Goal: Task Accomplishment & Management: Manage account settings

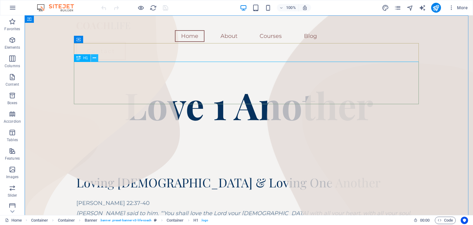
click at [97, 58] on button at bounding box center [94, 57] width 7 height 7
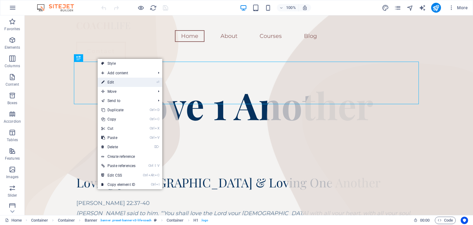
click at [118, 80] on link "⏎ Edit" at bounding box center [119, 82] width 42 height 9
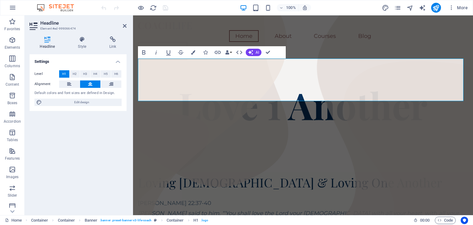
scroll to position [3, 0]
click at [201, 85] on span "Love 1 Another" at bounding box center [302, 104] width 249 height 49
click at [223, 175] on div "Loving God & Loving One Another Matthew 22:37-40 Jesus said to him, “‘You shall…" at bounding box center [303, 221] width 330 height 93
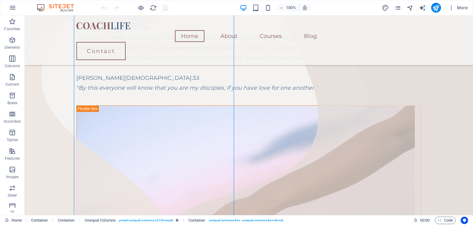
scroll to position [87, 0]
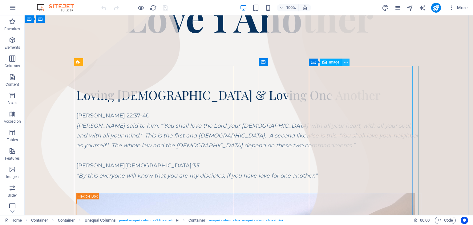
click at [344, 62] on icon at bounding box center [345, 62] width 3 height 6
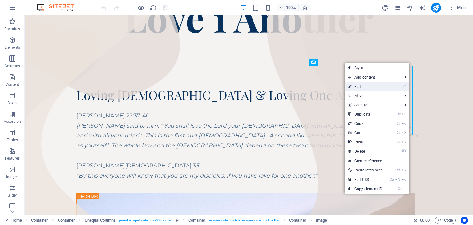
click at [361, 87] on link "⏎ Edit" at bounding box center [365, 86] width 42 height 9
select select "%"
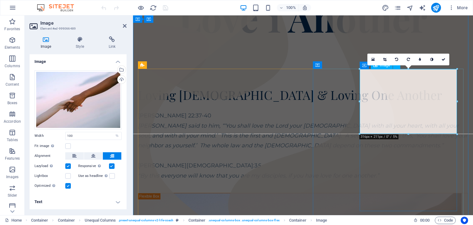
scroll to position [85, 0]
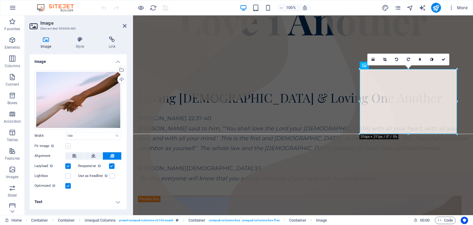
click at [68, 147] on label at bounding box center [68, 146] width 6 height 6
click at [0, 0] on input "Fit image Automatically fit image to a fixed width and height" at bounding box center [0, 0] width 0 height 0
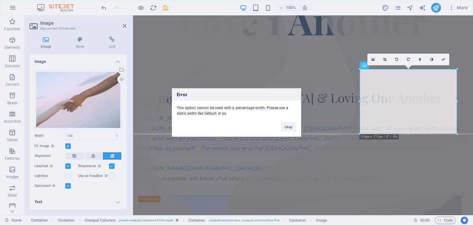
click at [69, 145] on div "Error This option cannot be used with a percentage width. Please use a static w…" at bounding box center [236, 112] width 473 height 225
click at [68, 148] on div "Error This option cannot be used with a percentage width. Please use a static w…" at bounding box center [236, 112] width 473 height 225
click at [69, 148] on div "Error This option cannot be used with a percentage width. Please use a static w…" at bounding box center [236, 112] width 473 height 225
click at [93, 136] on div "Error This option cannot be used with a percentage width. Please use a static w…" at bounding box center [236, 112] width 473 height 225
click at [94, 137] on div "Error This option cannot be used with a percentage width. Please use a static w…" at bounding box center [236, 112] width 473 height 225
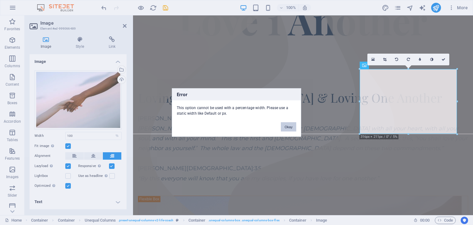
click at [291, 126] on button "Okay" at bounding box center [288, 126] width 15 height 9
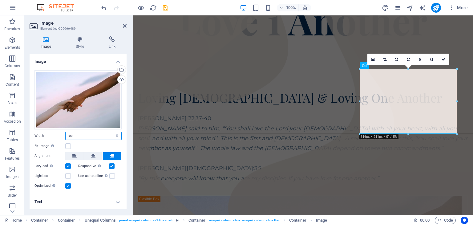
click at [98, 136] on input "100" at bounding box center [94, 135] width 56 height 7
type input "1"
click at [68, 145] on label at bounding box center [68, 146] width 6 height 6
click at [0, 0] on input "Fit image Automatically fit image to a fixed width and height" at bounding box center [0, 0] width 0 height 0
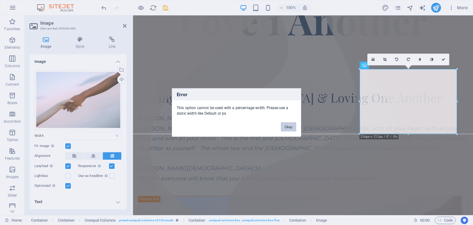
click at [290, 128] on button "Okay" at bounding box center [288, 126] width 15 height 9
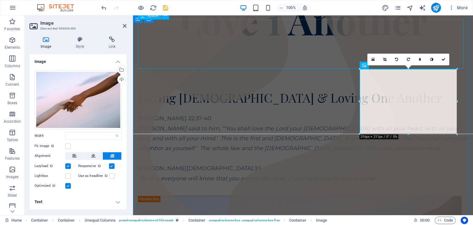
click at [319, 41] on div at bounding box center [303, 65] width 330 height 49
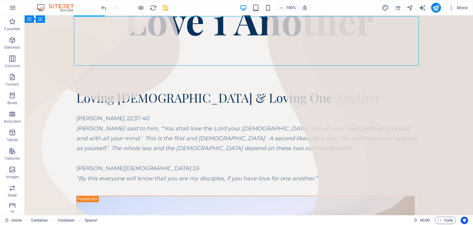
scroll to position [87, 0]
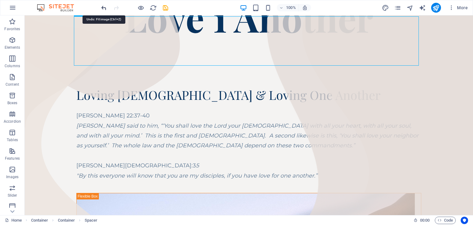
click at [102, 9] on icon "undo" at bounding box center [103, 7] width 7 height 7
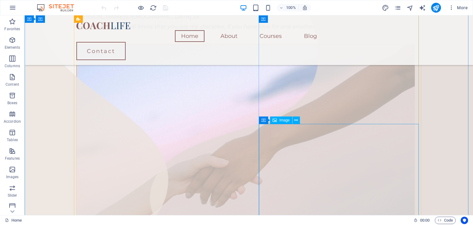
scroll to position [215, 0]
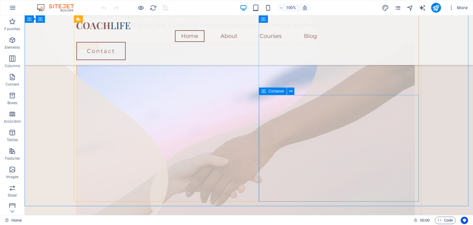
click at [264, 90] on icon at bounding box center [263, 90] width 4 height 7
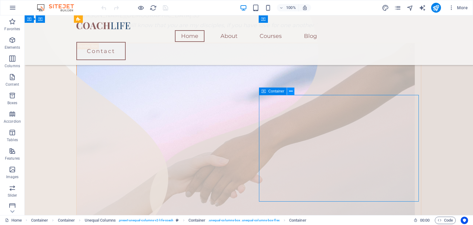
click at [290, 91] on icon at bounding box center [290, 91] width 3 height 6
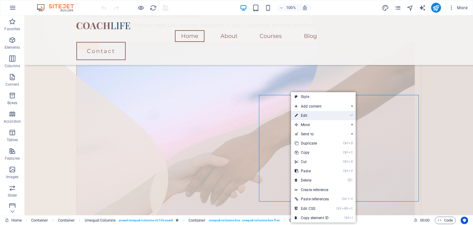
drag, startPoint x: 305, startPoint y: 115, endPoint x: 172, endPoint y: 100, distance: 133.7
click at [305, 115] on link "⏎ Edit" at bounding box center [312, 115] width 42 height 9
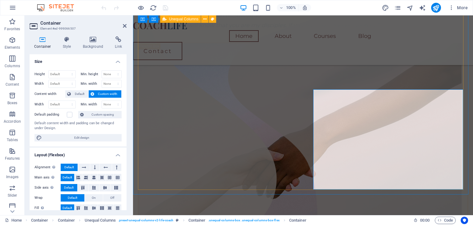
scroll to position [212, 0]
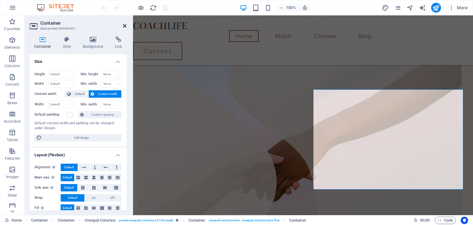
click at [125, 23] on icon at bounding box center [125, 25] width 4 height 5
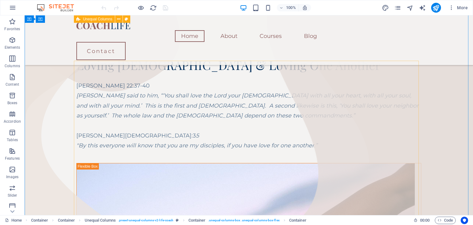
scroll to position [92, 0]
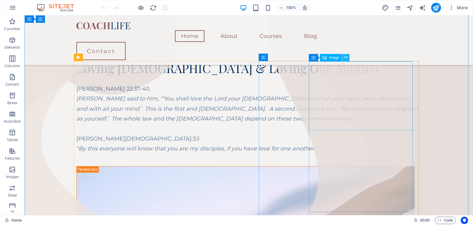
click at [347, 59] on button at bounding box center [345, 57] width 7 height 7
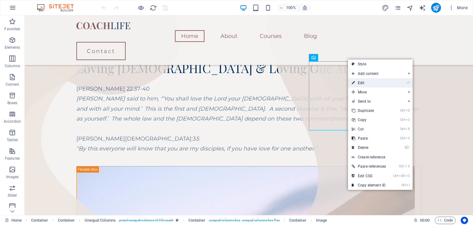
click at [358, 82] on link "⏎ Edit" at bounding box center [369, 82] width 42 height 9
select select "%"
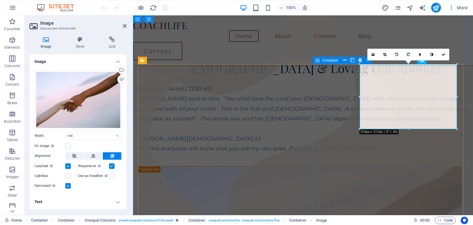
scroll to position [89, 0]
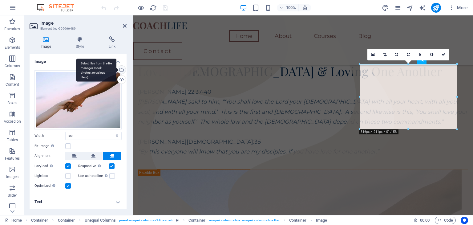
click at [124, 69] on div "Select files from the file manager, stock photos, or upload file(s)" at bounding box center [120, 70] width 9 height 9
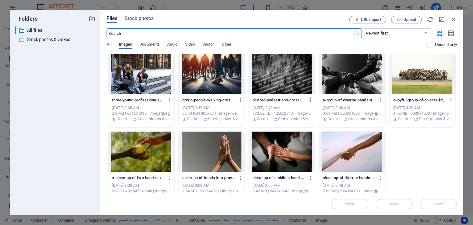
scroll to position [85, 0]
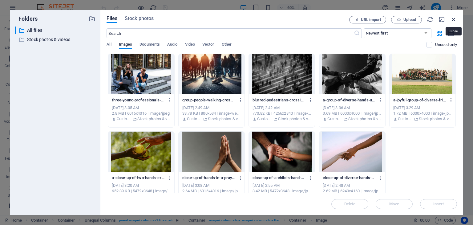
click at [456, 18] on icon "button" at bounding box center [453, 19] width 7 height 7
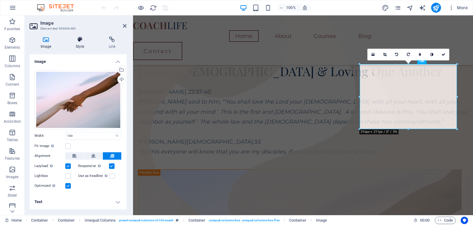
click at [80, 44] on h4 "Style" at bounding box center [81, 42] width 33 height 13
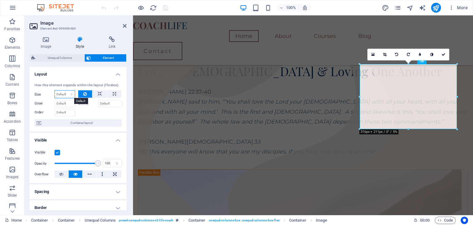
click at [62, 95] on select "Default auto px % 1/1 1/2 1/3 1/4 1/5 1/6 1/7 1/8 1/9 1/10" at bounding box center [65, 93] width 20 height 7
click at [55, 90] on select "Default auto px % 1/1 1/2 1/3 1/4 1/5 1/6 1/7 1/8 1/9 1/10" at bounding box center [65, 93] width 20 height 7
click at [67, 92] on select "Default auto px % 1/1 1/2 1/3 1/4 1/5 1/6 1/7 1/8 1/9 1/10" at bounding box center [65, 93] width 20 height 7
click at [106, 85] on div "How this element expands within the layout (Flexbox)." at bounding box center [77, 85] width 87 height 5
click at [66, 102] on input "Grow" at bounding box center [64, 103] width 21 height 7
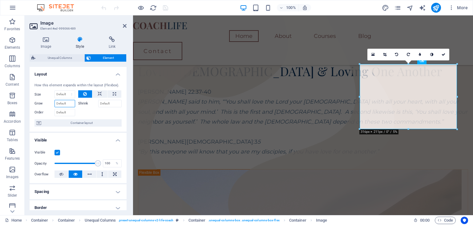
click at [71, 106] on input "Grow" at bounding box center [64, 103] width 21 height 7
click at [110, 105] on input "Shrink" at bounding box center [110, 103] width 24 height 7
click at [111, 105] on input "Shrink" at bounding box center [110, 103] width 24 height 7
click at [112, 105] on input "Shrink" at bounding box center [110, 103] width 24 height 7
click at [70, 92] on select "Default auto px % 1/1 1/2 1/3 1/4 1/5 1/6 1/7 1/8 1/9 1/10" at bounding box center [65, 93] width 20 height 7
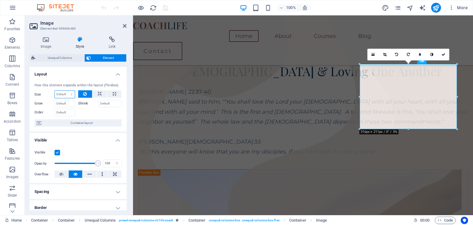
click at [71, 92] on select "Default auto px % 1/1 1/2 1/3 1/4 1/5 1/6 1/7 1/8 1/9 1/10" at bounding box center [65, 93] width 20 height 7
click at [55, 90] on select "Default auto px % 1/1 1/2 1/3 1/4 1/5 1/6 1/7 1/8 1/9 1/10" at bounding box center [65, 93] width 20 height 7
select select "DISABLED_OPTION_VALUE"
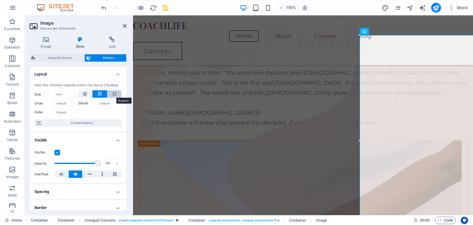
click at [116, 95] on button at bounding box center [114, 93] width 14 height 7
type input "100"
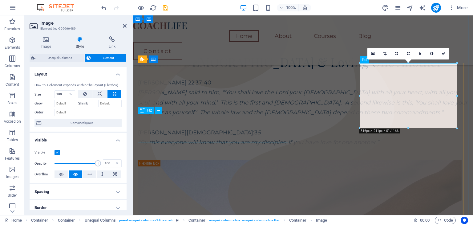
scroll to position [89, 0]
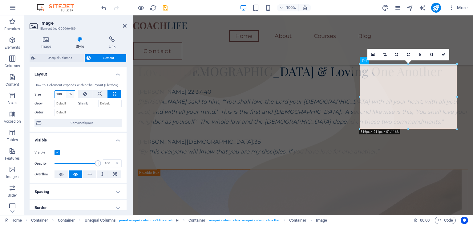
click at [70, 95] on select "Default auto px % 1/1 1/2 1/3 1/4 1/5 1/6 1/7 1/8 1/9 1/10" at bounding box center [70, 93] width 9 height 7
select select "reo431edgn4"
click at [66, 90] on select "Default auto px % 1/1 1/2 1/3 1/4 1/5 1/6 1/7 1/8 1/9 1/10" at bounding box center [70, 93] width 9 height 7
select select "DISABLED_OPTION_VALUE"
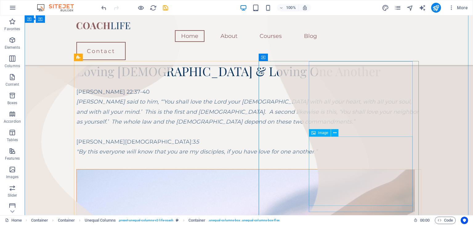
scroll to position [92, 0]
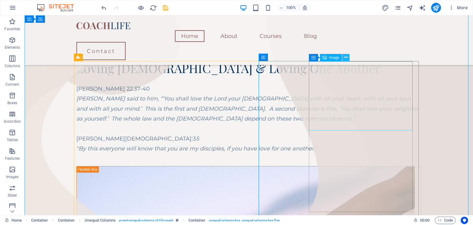
click at [346, 57] on icon at bounding box center [345, 57] width 3 height 6
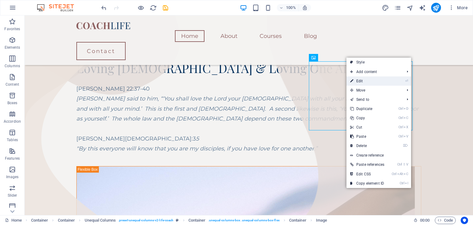
drag, startPoint x: 370, startPoint y: 84, endPoint x: 238, endPoint y: 69, distance: 133.5
click at [371, 84] on link "⏎ Edit" at bounding box center [367, 80] width 42 height 9
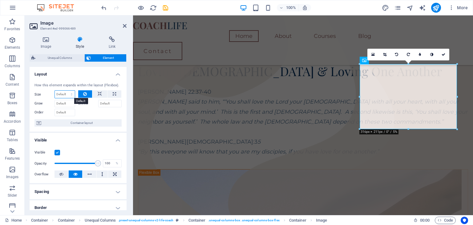
click at [63, 94] on select "Default auto px % 1/1 1/2 1/3 1/4 1/5 1/6 1/7 1/8 1/9 1/10" at bounding box center [65, 93] width 20 height 7
select select "px"
click at [65, 90] on select "Default auto px % 1/1 1/2 1/3 1/4 1/5 1/6 1/7 1/8 1/9 1/10" at bounding box center [65, 93] width 20 height 7
type input "0"
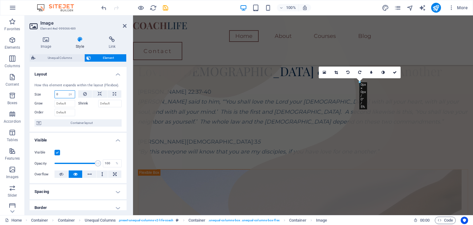
scroll to position [77, 0]
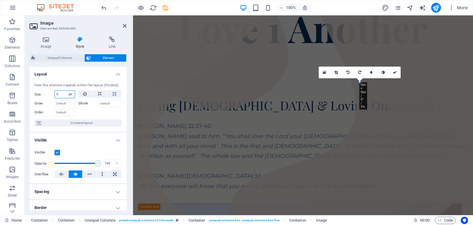
click at [72, 94] on select "Default auto px % 1/1 1/2 1/3 1/4 1/5 1/6 1/7 1/8 1/9 1/10" at bounding box center [70, 93] width 9 height 7
select select "auto"
click at [66, 90] on select "Default auto px % 1/1 1/2 1/3 1/4 1/5 1/6 1/7 1/8 1/9 1/10" at bounding box center [70, 93] width 9 height 7
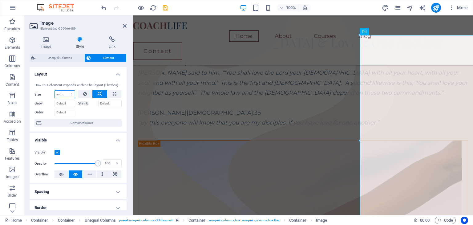
click at [69, 94] on select "Default auto px % 1/1 1/2 1/3 1/4 1/5 1/6 1/7 1/8 1/9 1/10" at bounding box center [65, 93] width 20 height 7
select select "px"
click at [65, 90] on select "Default auto px % 1/1 1/2 1/3 1/4 1/5 1/6 1/7 1/8 1/9 1/10" at bounding box center [65, 93] width 20 height 7
type input "0"
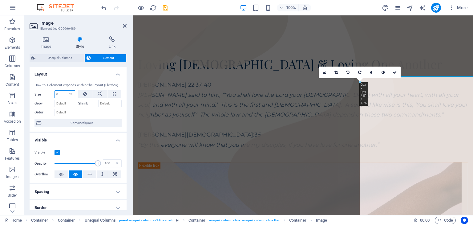
scroll to position [77, 0]
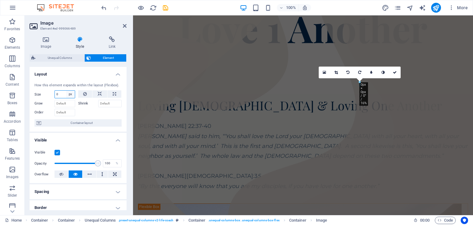
click at [71, 92] on select "Default auto px % 1/1 1/2 1/3 1/4 1/5 1/6 1/7 1/8 1/9 1/10" at bounding box center [70, 93] width 9 height 7
select select "1/1"
click at [66, 90] on select "Default auto px % 1/1 1/2 1/3 1/4 1/5 1/6 1/7 1/8 1/9 1/10" at bounding box center [70, 93] width 9 height 7
type input "100"
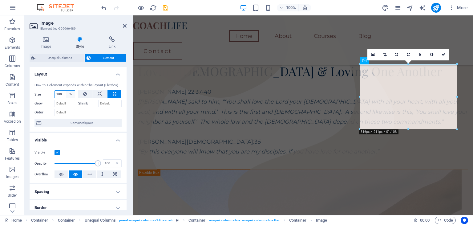
click at [72, 94] on select "Default auto px % 1/1 1/2 1/3 1/4 1/5 1/6 1/7 1/8 1/9 1/10" at bounding box center [70, 93] width 9 height 7
select select "1/1"
click at [66, 90] on select "Default auto px % 1/1 1/2 1/3 1/4 1/5 1/6 1/7 1/8 1/9 1/10" at bounding box center [70, 93] width 9 height 7
click at [71, 92] on select "Default auto px % 1/1 1/2 1/3 1/4 1/5 1/6 1/7 1/8 1/9 1/10" at bounding box center [65, 93] width 20 height 7
select select "1/2"
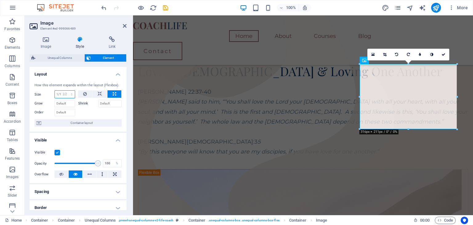
click at [65, 90] on select "Default auto px % 1/1 1/2 1/3 1/4 1/5 1/6 1/7 1/8 1/9 1/10" at bounding box center [65, 93] width 20 height 7
type input "50"
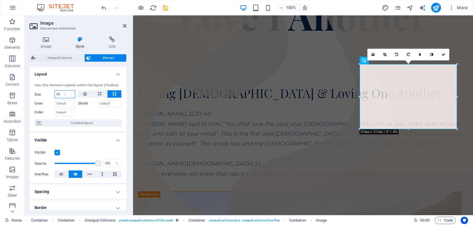
scroll to position [82, 0]
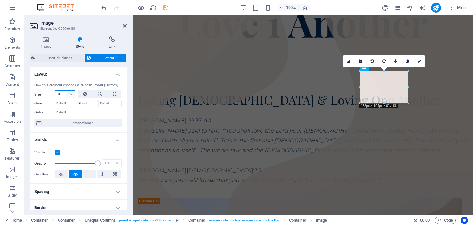
click at [72, 94] on select "Default auto px % 1/1 1/2 1/3 1/4 1/5 1/6 1/7 1/8 1/9 1/10" at bounding box center [70, 93] width 9 height 7
select select "1/4"
click at [66, 90] on select "Default auto px % 1/1 1/2 1/3 1/4 1/5 1/6 1/7 1/8 1/9 1/10" at bounding box center [70, 93] width 9 height 7
type input "25"
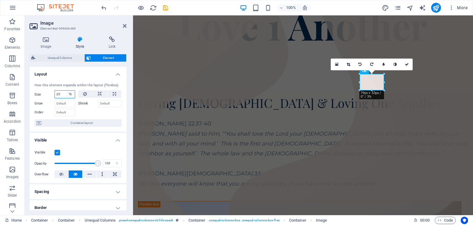
click at [72, 94] on select "Default auto px % 1/1 1/2 1/3 1/4 1/5 1/6 1/7 1/8 1/9 1/10" at bounding box center [70, 93] width 9 height 7
select select "1/5"
click at [66, 90] on select "Default auto px % 1/1 1/2 1/3 1/4 1/5 1/6 1/7 1/8 1/9 1/10" at bounding box center [70, 93] width 9 height 7
type input "20"
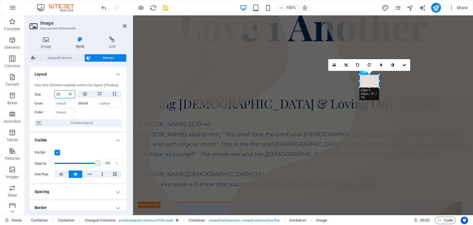
click at [71, 93] on select "Default auto px % 1/1 1/2 1/3 1/4 1/5 1/6 1/7 1/8 1/9 1/10" at bounding box center [70, 93] width 9 height 7
select select "1/10"
click at [66, 90] on select "Default auto px % 1/1 1/2 1/3 1/4 1/5 1/6 1/7 1/8 1/9 1/10" at bounding box center [70, 93] width 9 height 7
type input "10"
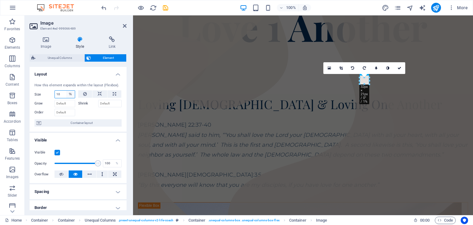
click at [70, 93] on select "Default auto px % 1/1 1/2 1/3 1/4 1/5 1/6 1/7 1/8 1/9 1/10" at bounding box center [70, 93] width 9 height 7
click at [66, 90] on select "Default auto px % 1/1 1/2 1/3 1/4 1/5 1/6 1/7 1/8 1/9 1/10" at bounding box center [70, 93] width 9 height 7
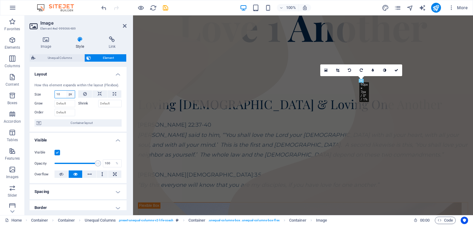
click at [71, 94] on select "Default auto px % 1/1 1/2 1/3 1/4 1/5 1/6 1/7 1/8 1/9 1/10" at bounding box center [70, 93] width 9 height 7
select select "auto"
click at [66, 90] on select "Default auto px % 1/1 1/2 1/3 1/4 1/5 1/6 1/7 1/8 1/9 1/10" at bounding box center [70, 93] width 9 height 7
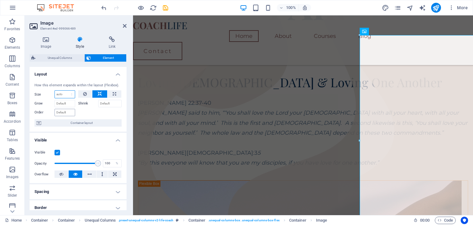
scroll to position [118, 0]
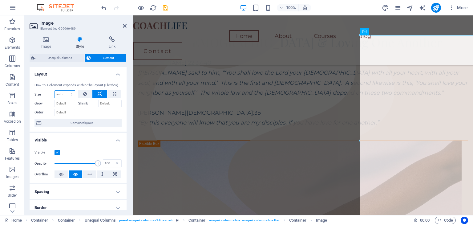
click at [72, 94] on select "Default auto px % 1/1 1/2 1/3 1/4 1/5 1/6 1/7 1/8 1/9 1/10" at bounding box center [65, 93] width 20 height 7
select select "px"
click at [65, 90] on select "Default auto px % 1/1 1/2 1/3 1/4 1/5 1/6 1/7 1/8 1/9 1/10" at bounding box center [65, 93] width 20 height 7
type input "0"
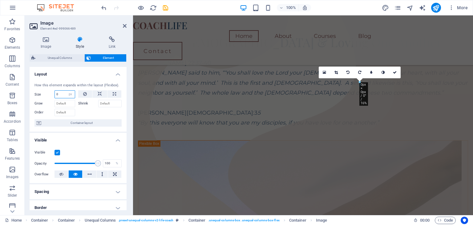
scroll to position [77, 0]
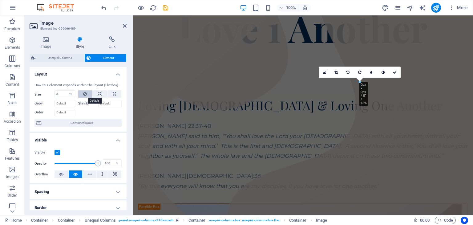
click at [82, 94] on button at bounding box center [85, 93] width 14 height 7
select select "DISABLED_OPTION_VALUE"
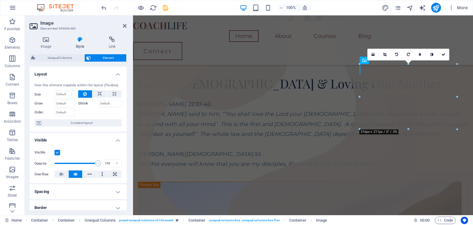
scroll to position [89, 0]
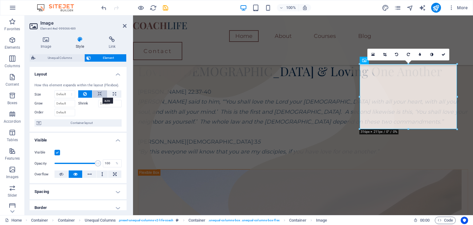
click at [98, 95] on icon at bounding box center [100, 93] width 4 height 7
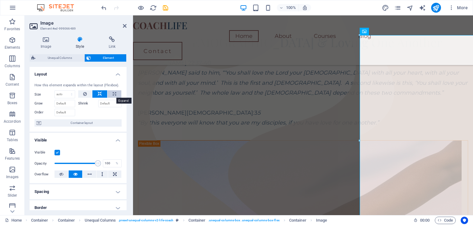
click at [115, 94] on button at bounding box center [114, 93] width 14 height 7
type input "100"
select select "%"
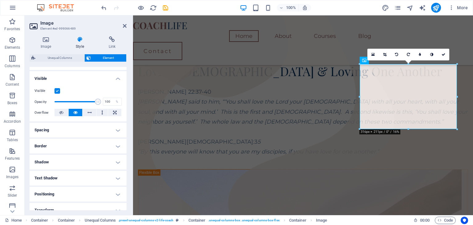
scroll to position [117, 0]
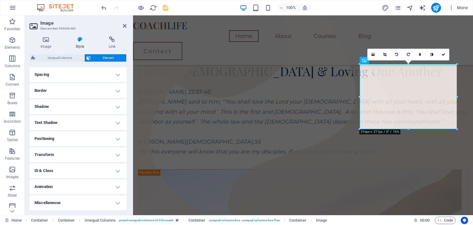
click at [87, 139] on h4 "Positioning" at bounding box center [78, 138] width 97 height 15
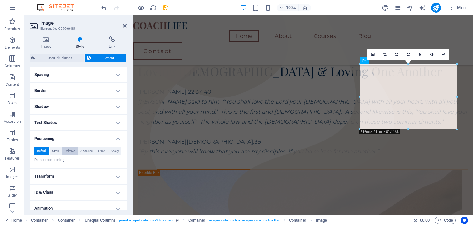
click at [73, 150] on span "Relative" at bounding box center [70, 150] width 10 height 7
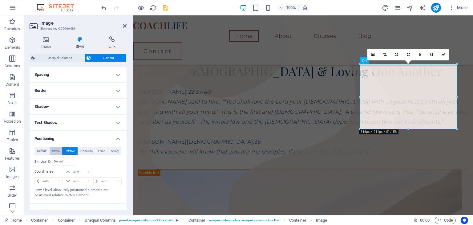
click at [55, 153] on span "Static" at bounding box center [55, 150] width 7 height 7
click at [44, 151] on span "Default" at bounding box center [42, 150] width 10 height 7
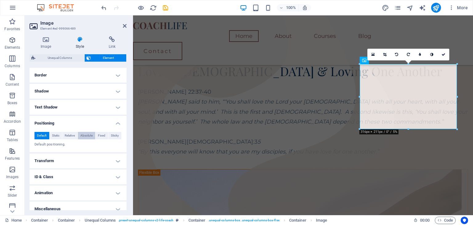
scroll to position [138, 0]
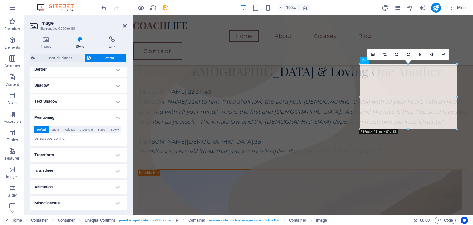
click at [89, 201] on h4 "Miscellaneous" at bounding box center [78, 202] width 97 height 15
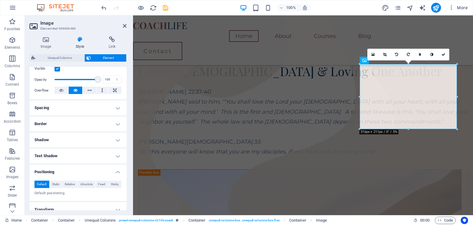
scroll to position [0, 0]
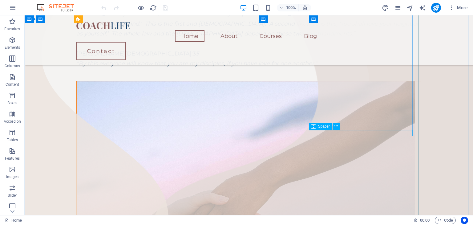
scroll to position [215, 0]
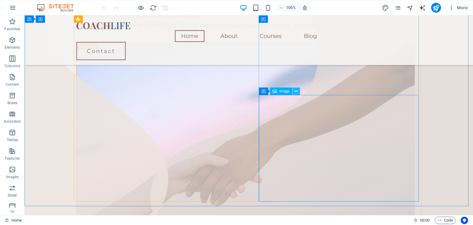
click at [297, 90] on icon at bounding box center [295, 91] width 3 height 6
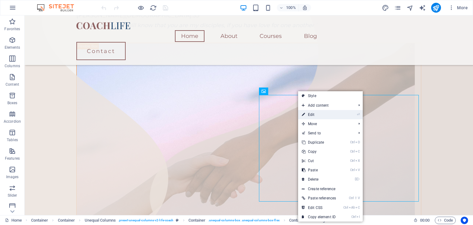
click at [311, 113] on link "⏎ Edit" at bounding box center [319, 114] width 42 height 9
select select "%"
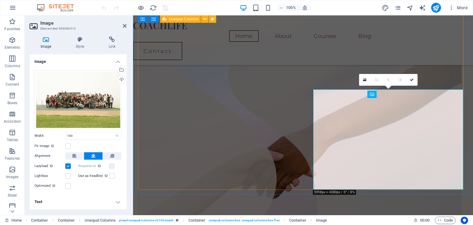
scroll to position [212, 0]
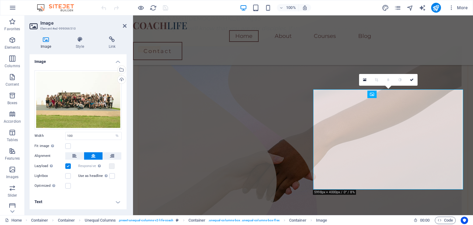
click at [123, 22] on h2 "Image" at bounding box center [83, 23] width 86 height 6
click at [123, 24] on icon at bounding box center [125, 25] width 4 height 5
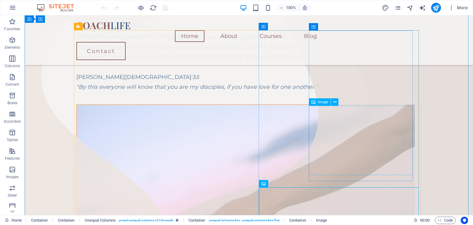
scroll to position [123, 0]
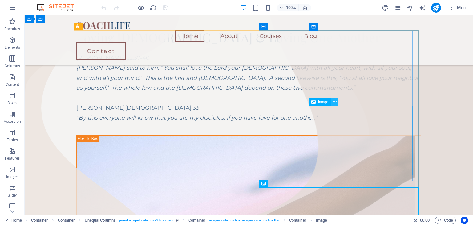
click at [334, 101] on icon at bounding box center [334, 102] width 3 height 6
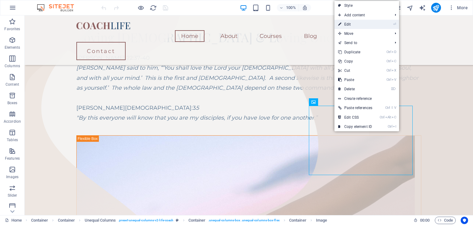
drag, startPoint x: 353, startPoint y: 26, endPoint x: 220, endPoint y: 11, distance: 133.8
click at [353, 26] on link "⏎ Edit" at bounding box center [355, 24] width 42 height 9
select select "%"
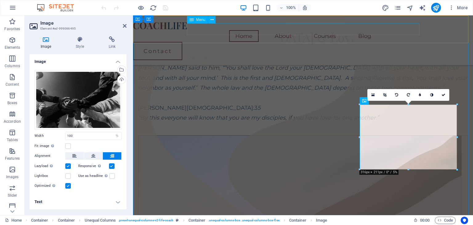
scroll to position [120, 0]
click at [172, 126] on div "Matthew 22:37-40 Jesus said to him, “‘You shall love the Lord your God with all…" at bounding box center [303, 91] width 330 height 70
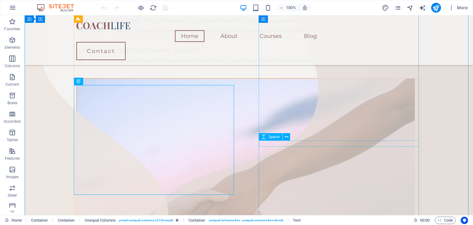
scroll to position [215, 0]
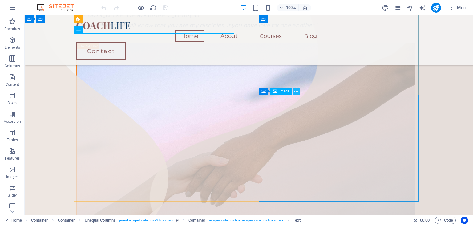
click at [295, 88] on icon at bounding box center [295, 91] width 3 height 6
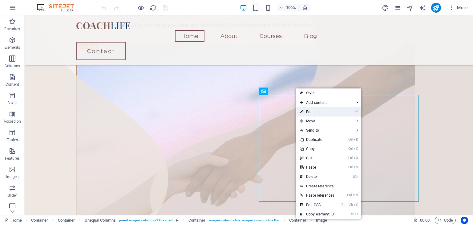
click at [306, 110] on link "⏎ Edit" at bounding box center [317, 111] width 42 height 9
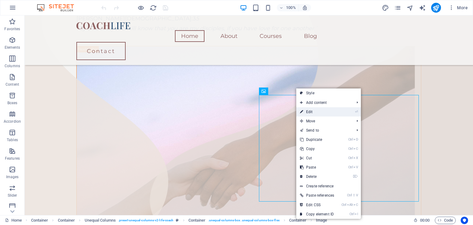
select select "%"
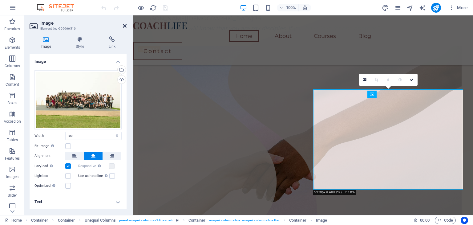
click at [126, 27] on icon at bounding box center [125, 25] width 4 height 5
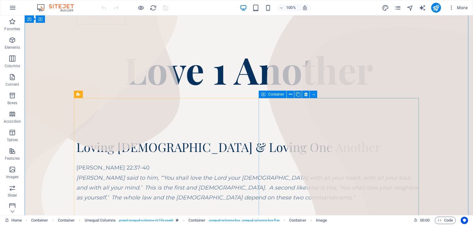
scroll to position [31, 0]
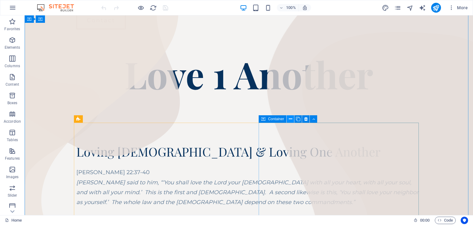
click at [291, 119] on icon at bounding box center [290, 119] width 3 height 6
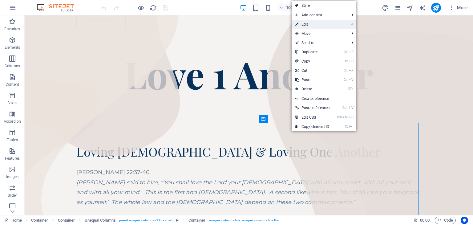
click at [299, 23] on link "⏎ Edit" at bounding box center [312, 24] width 42 height 9
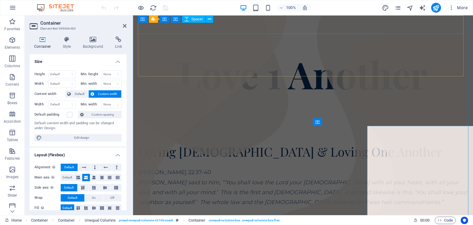
scroll to position [28, 0]
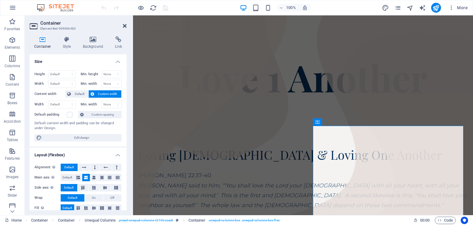
drag, startPoint x: 125, startPoint y: 25, endPoint x: 100, endPoint y: 10, distance: 28.9
click at [125, 25] on icon at bounding box center [125, 25] width 4 height 5
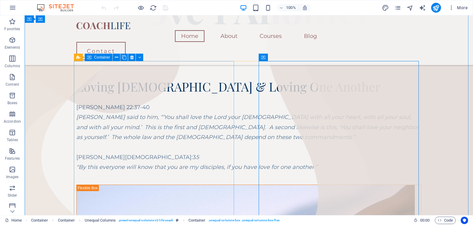
scroll to position [92, 0]
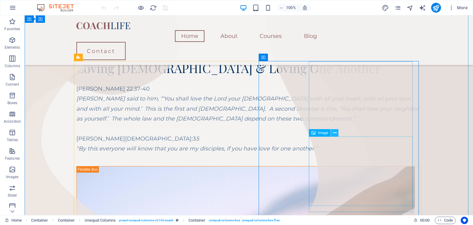
click at [333, 133] on icon at bounding box center [334, 133] width 3 height 6
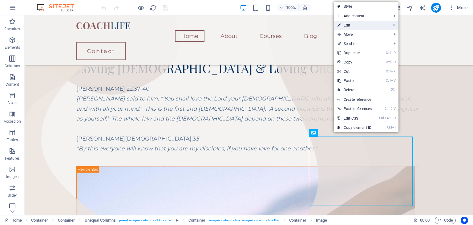
drag, startPoint x: 343, startPoint y: 22, endPoint x: 210, endPoint y: 7, distance: 133.8
click at [343, 22] on link "⏎ Edit" at bounding box center [355, 25] width 42 height 9
select select "%"
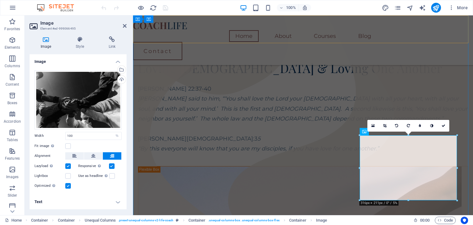
scroll to position [89, 0]
click at [113, 166] on label at bounding box center [112, 166] width 6 height 6
click at [0, 0] on input "Responsive Automatically load retina image and smartphone optimized sizes." at bounding box center [0, 0] width 0 height 0
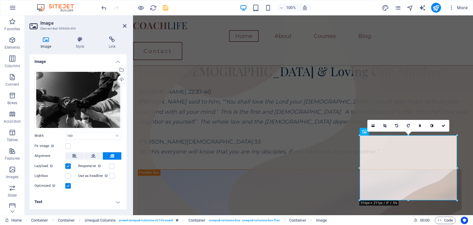
click at [67, 189] on div "Optimized Images are compressed to improve page speed." at bounding box center [77, 185] width 87 height 7
click at [68, 187] on label at bounding box center [68, 186] width 6 height 6
click at [0, 0] on input "Optimized Images are compressed to improve page speed." at bounding box center [0, 0] width 0 height 0
click at [91, 154] on button at bounding box center [93, 155] width 18 height 7
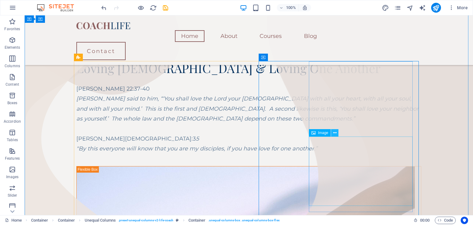
click at [335, 132] on icon at bounding box center [334, 133] width 3 height 6
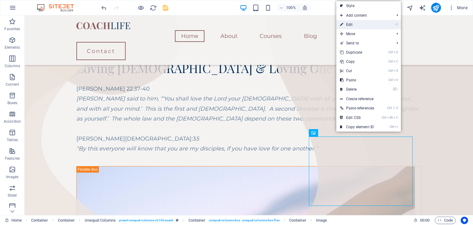
click at [353, 23] on link "⏎ Edit" at bounding box center [357, 24] width 42 height 9
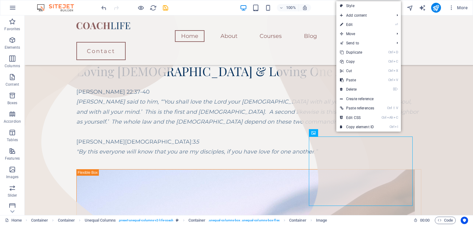
select select "%"
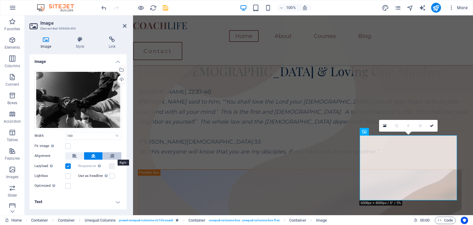
click at [117, 153] on button at bounding box center [112, 155] width 18 height 7
click at [73, 158] on icon at bounding box center [74, 155] width 4 height 7
click at [95, 156] on button at bounding box center [93, 155] width 18 height 7
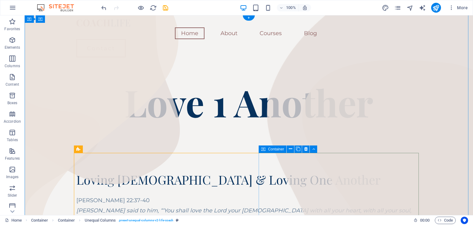
scroll to position [0, 0]
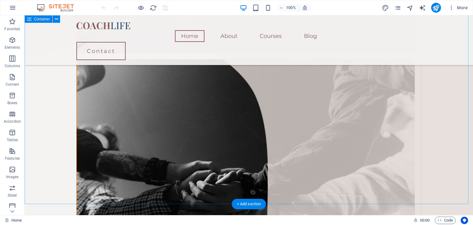
scroll to position [400, 0]
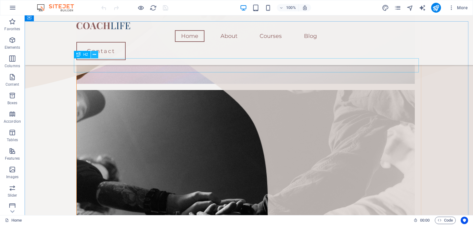
click at [94, 54] on icon at bounding box center [94, 54] width 3 height 6
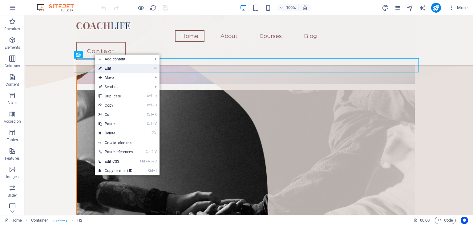
click at [112, 66] on link "⏎ Edit" at bounding box center [116, 68] width 42 height 9
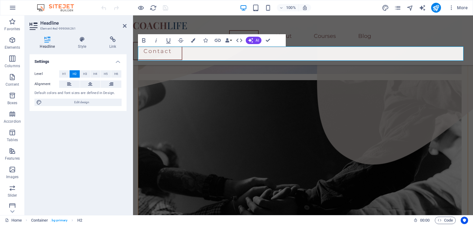
scroll to position [397, 0]
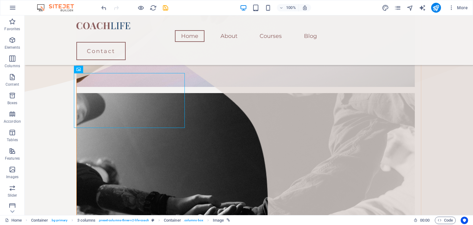
scroll to position [412, 0]
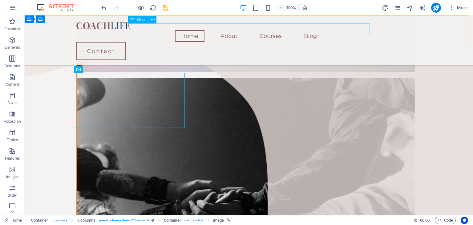
click at [268, 30] on nav "Home About Courses Blog" at bounding box center [248, 36] width 345 height 12
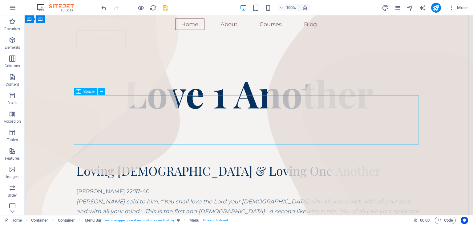
scroll to position [0, 0]
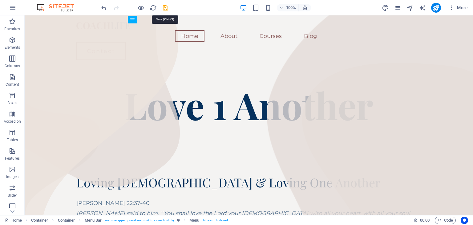
click at [166, 5] on icon "save" at bounding box center [165, 7] width 7 height 7
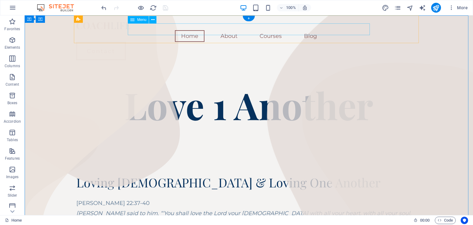
click at [263, 30] on nav "Home About Courses Blog" at bounding box center [248, 36] width 345 height 12
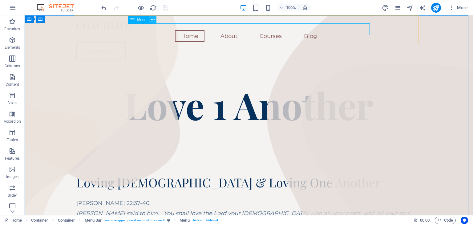
click at [154, 21] on icon at bounding box center [152, 20] width 3 height 6
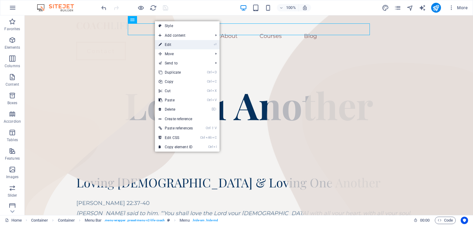
drag, startPoint x: 167, startPoint y: 43, endPoint x: 34, endPoint y: 28, distance: 133.7
click at [167, 43] on link "⏎ Edit" at bounding box center [176, 44] width 42 height 9
select select
select select "1"
select select
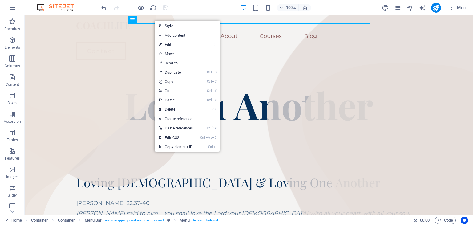
select select "2"
select select
select select "3"
select select
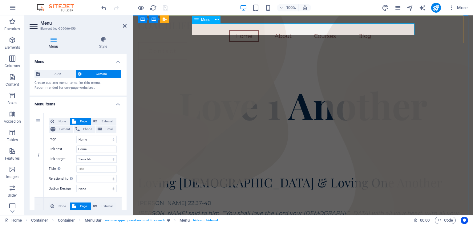
click at [326, 30] on nav "Home About Courses Blog" at bounding box center [303, 36] width 330 height 12
click at [291, 30] on nav "Home About Courses Blog" at bounding box center [303, 36] width 330 height 12
click at [316, 34] on nav "Home About Courses Blog" at bounding box center [303, 36] width 330 height 12
click at [316, 31] on nav "Home About Courses Blog" at bounding box center [303, 36] width 330 height 12
click at [166, 19] on button at bounding box center [164, 18] width 7 height 7
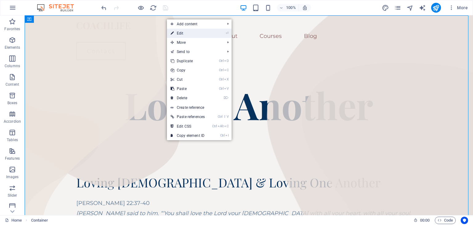
drag, startPoint x: 183, startPoint y: 32, endPoint x: 50, endPoint y: 17, distance: 133.8
click at [183, 32] on link "⏎ Edit" at bounding box center [188, 33] width 42 height 9
select select "header"
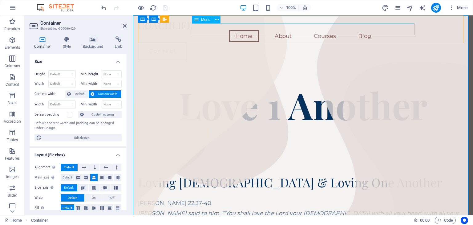
click at [278, 30] on nav "Home About Courses Blog" at bounding box center [303, 36] width 330 height 12
click at [327, 30] on nav "Home About Courses Blog" at bounding box center [303, 36] width 330 height 12
click at [327, 31] on nav "Home About Courses Blog" at bounding box center [303, 36] width 330 height 12
click at [327, 30] on nav "Home About Courses Blog" at bounding box center [303, 36] width 330 height 12
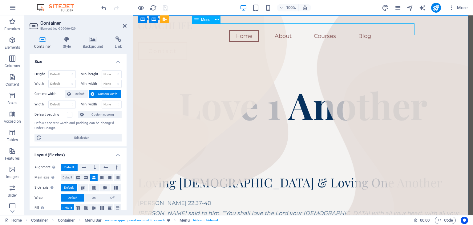
select select
select select "1"
select select
select select "2"
select select
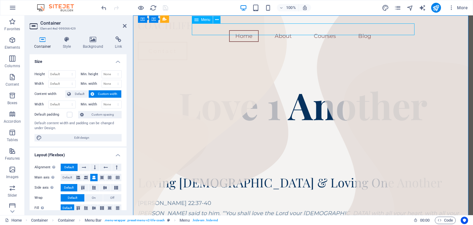
select select "3"
select select
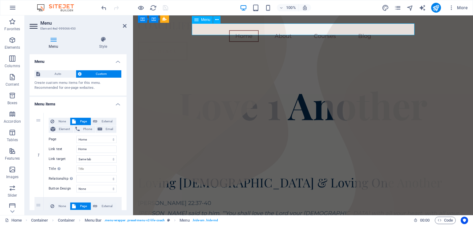
click at [327, 31] on nav "Home About Courses Blog" at bounding box center [303, 36] width 330 height 12
click at [252, 143] on div at bounding box center [303, 150] width 330 height 49
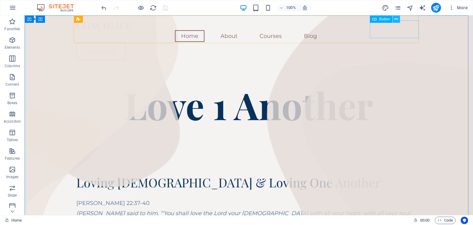
click at [396, 19] on icon at bounding box center [395, 19] width 3 height 6
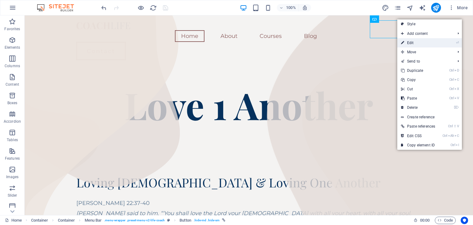
click at [411, 42] on link "⏎ Edit" at bounding box center [418, 42] width 42 height 9
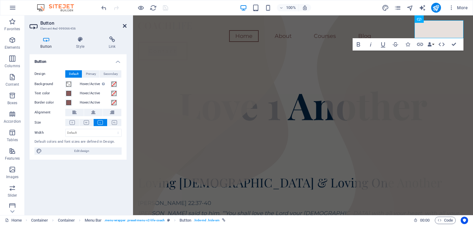
click at [125, 22] on h2 "Button" at bounding box center [83, 23] width 86 height 6
click at [125, 24] on icon at bounding box center [125, 25] width 4 height 5
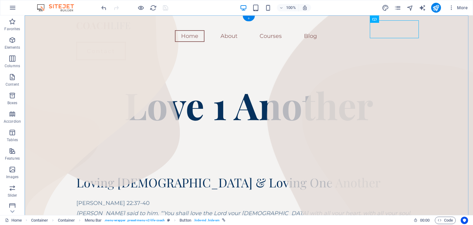
click at [250, 20] on div "+" at bounding box center [248, 19] width 12 height 6
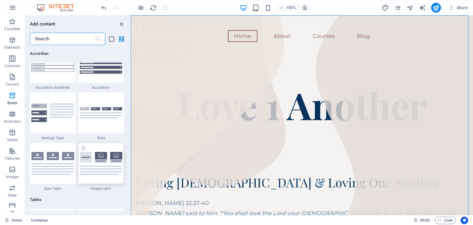
scroll to position [2030, 0]
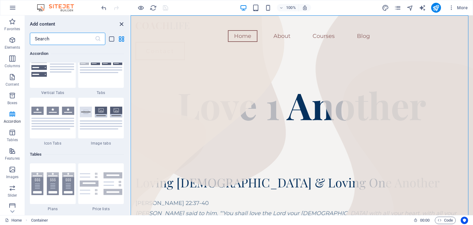
drag, startPoint x: 124, startPoint y: 22, endPoint x: 99, endPoint y: 8, distance: 28.8
click at [124, 22] on icon "close panel" at bounding box center [121, 24] width 7 height 7
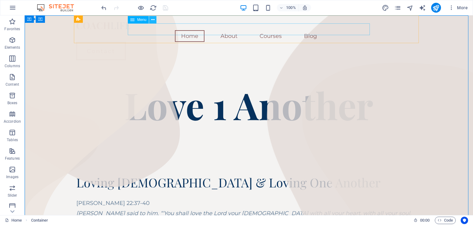
click at [153, 20] on icon at bounding box center [152, 20] width 3 height 6
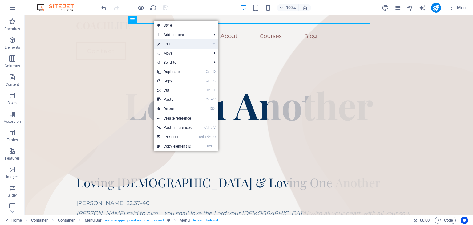
click at [169, 42] on link "⏎ Edit" at bounding box center [175, 43] width 42 height 9
select select
select select "1"
select select
select select "2"
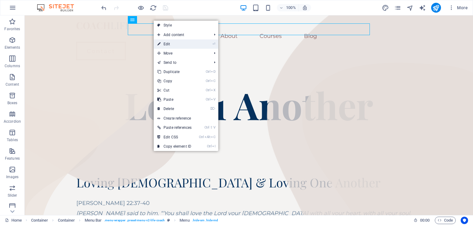
select select
select select "3"
select select
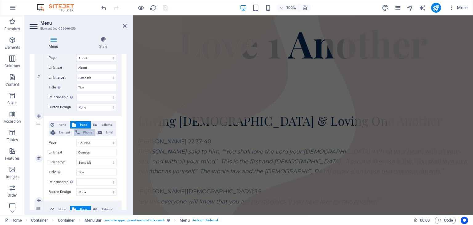
scroll to position [104, 0]
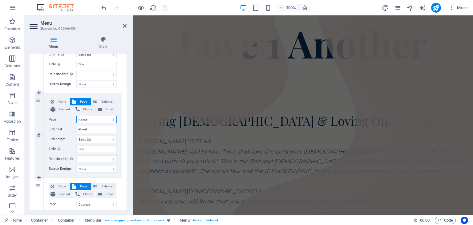
click at [112, 122] on select "Home About Courses Blog Contact Legal Notice Privacy" at bounding box center [96, 119] width 40 height 7
select select "2"
click at [76, 116] on select "Home About Courses Blog Contact Legal Notice Privacy" at bounding box center [96, 119] width 40 height 7
select select
type input "Courses"
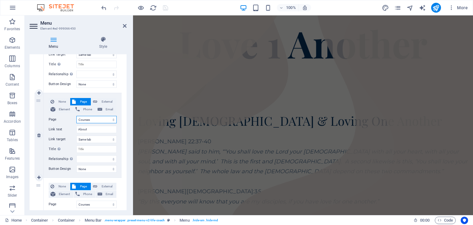
select select
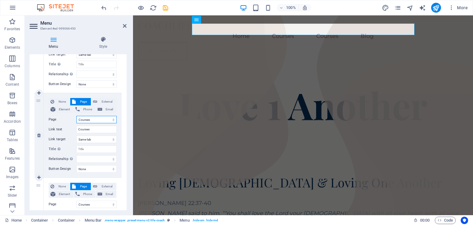
click at [97, 119] on select "Home About Courses Blog Contact Legal Notice Privacy" at bounding box center [96, 119] width 40 height 7
click at [98, 119] on select "Home About Courses Blog Contact Legal Notice Privacy" at bounding box center [96, 119] width 40 height 7
click at [98, 120] on select "Home About Courses Blog Contact Legal Notice Privacy" at bounding box center [96, 119] width 40 height 7
click at [90, 131] on input "Courses" at bounding box center [96, 129] width 40 height 7
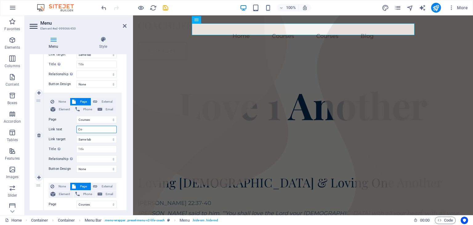
type input "C"
select select
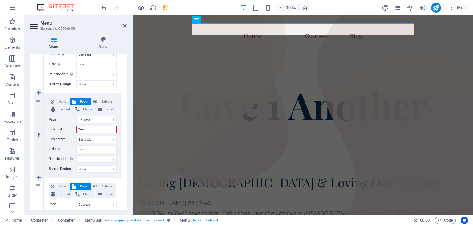
type input "Teachin"
select select
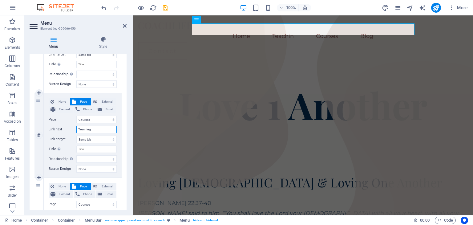
type input "Teachings"
select select
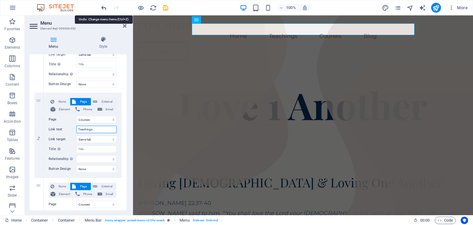
type input "Teachings"
click at [103, 6] on icon "undo" at bounding box center [103, 7] width 7 height 7
select select
type input "Teachin"
select select
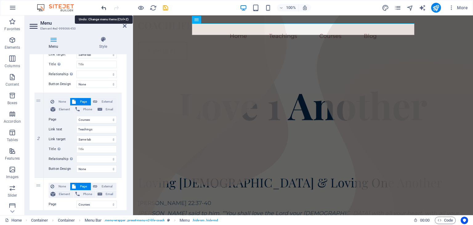
select select
click at [103, 6] on icon "undo" at bounding box center [103, 7] width 7 height 7
select select
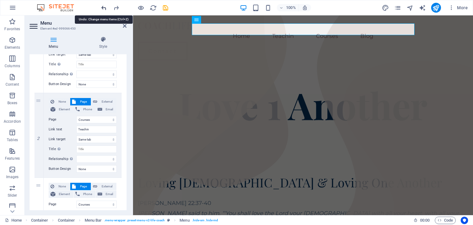
select select
click at [104, 6] on icon "undo" at bounding box center [103, 7] width 7 height 7
select select
type input "Courses"
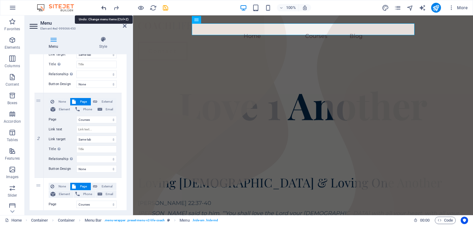
select select
click at [105, 5] on icon "undo" at bounding box center [103, 7] width 7 height 7
select select
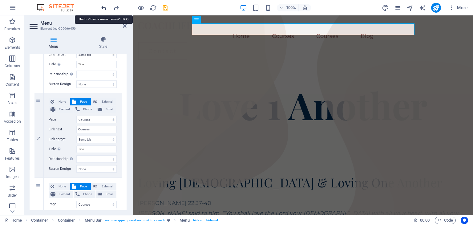
select select "1"
type input "About"
select select
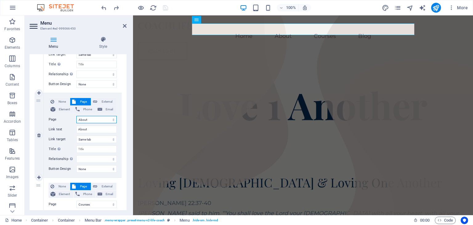
click at [113, 119] on select "Home About Courses Blog Contact Legal Notice Privacy" at bounding box center [96, 119] width 40 height 7
select select "2"
click at [76, 116] on select "Home About Courses Blog Contact Legal Notice Privacy" at bounding box center [96, 119] width 40 height 7
select select
type input "Courses"
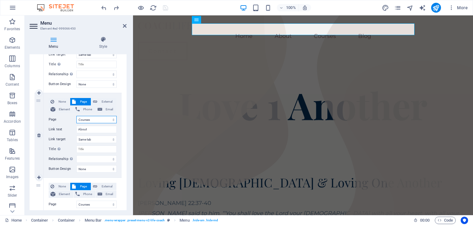
select select
click at [98, 118] on select "Home About Courses Blog Contact Legal Notice Privacy" at bounding box center [96, 119] width 40 height 7
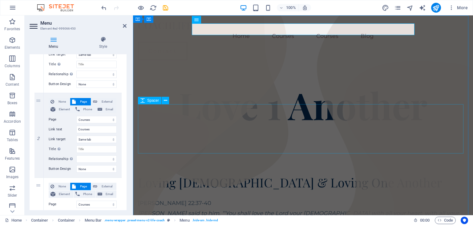
click at [146, 138] on div at bounding box center [303, 150] width 330 height 49
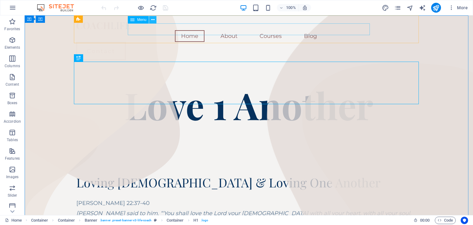
click at [151, 20] on icon at bounding box center [152, 20] width 3 height 6
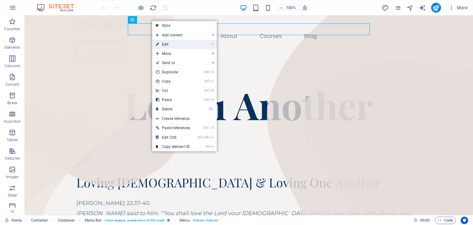
click at [164, 41] on link "⏎ Edit" at bounding box center [173, 44] width 42 height 9
select select
select select "1"
select select
select select "2"
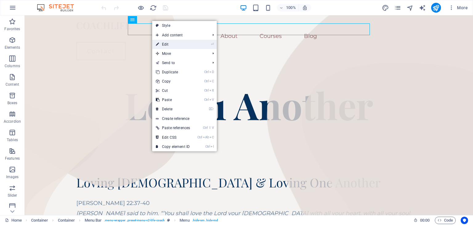
select select
select select "3"
select select
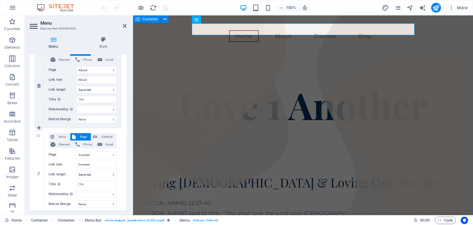
scroll to position [215, 0]
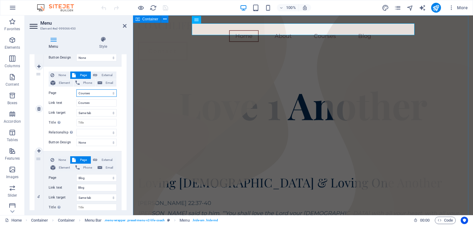
click at [99, 91] on select "Home About Courses Blog Contact Legal Notice Privacy" at bounding box center [96, 92] width 40 height 7
click at [128, 114] on div "Menu Style Menu Auto Custom Create custom menu items for this menu. Recommended…" at bounding box center [78, 122] width 107 height 183
click at [101, 102] on input "Courses" at bounding box center [96, 102] width 40 height 7
type input "C"
select select
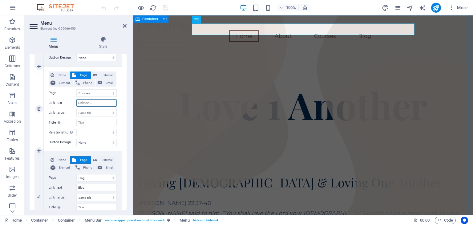
select select
type input "Tea"
select select
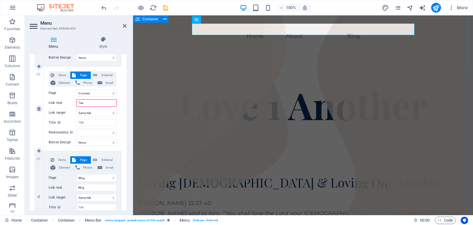
select select
type input "Teaco"
select select
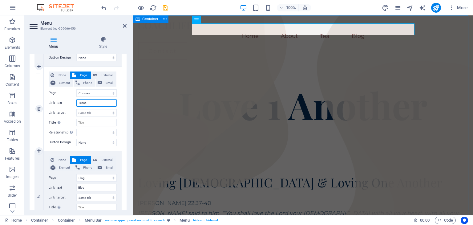
select select
type input "Teacjomg"
select select
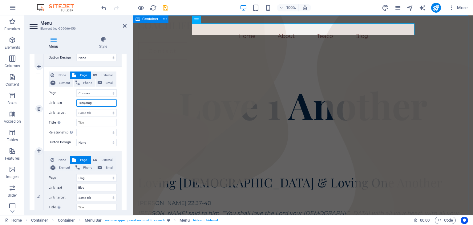
select select
type input "T"
select select
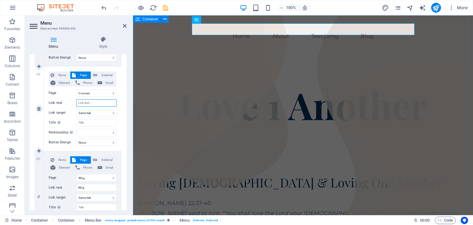
select select
type input "Tea"
select select
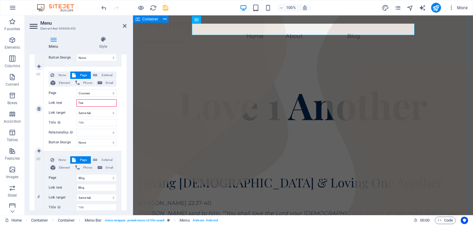
select select
type input "Teachi"
select select
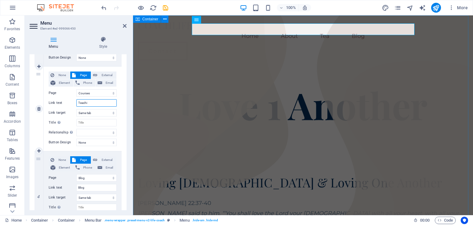
select select
type input "Teachin"
select select
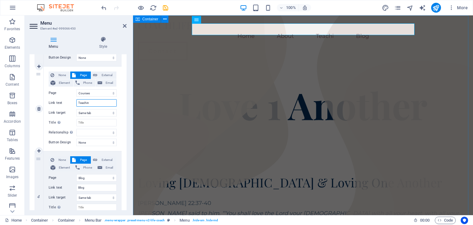
select select
type input "Teachings"
select select
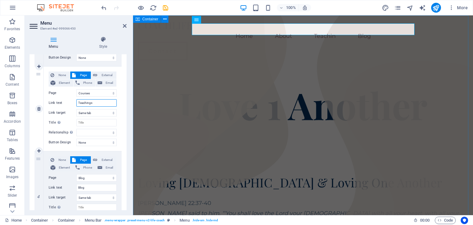
select select
type input "Teachings"
click at [97, 91] on select "Home About Courses Blog Contact Legal Notice Privacy" at bounding box center [96, 92] width 40 height 7
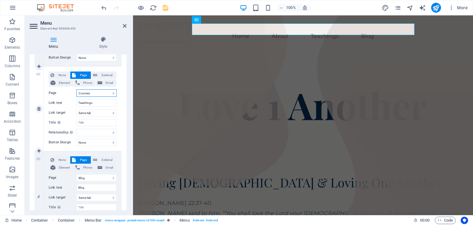
click at [107, 93] on select "Home About Courses Blog Contact Legal Notice Privacy" at bounding box center [96, 92] width 40 height 7
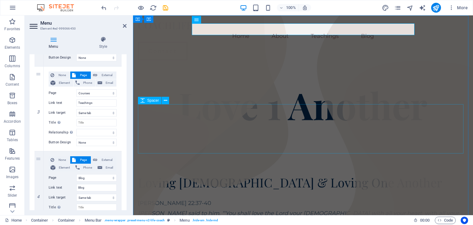
click at [178, 139] on div at bounding box center [303, 150] width 330 height 49
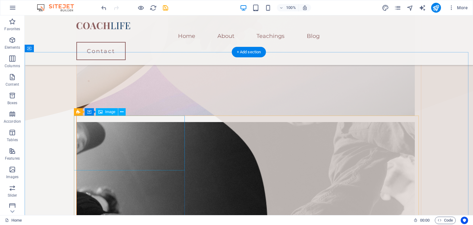
scroll to position [369, 0]
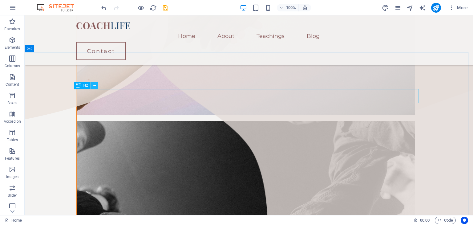
click at [97, 85] on button at bounding box center [94, 85] width 7 height 7
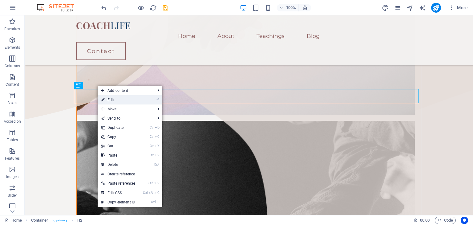
click at [112, 98] on link "⏎ Edit" at bounding box center [119, 99] width 42 height 9
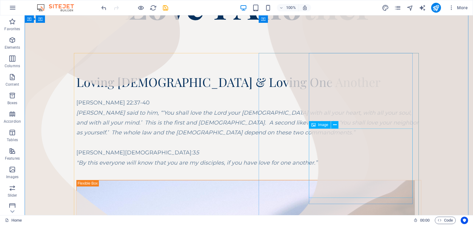
scroll to position [0, 0]
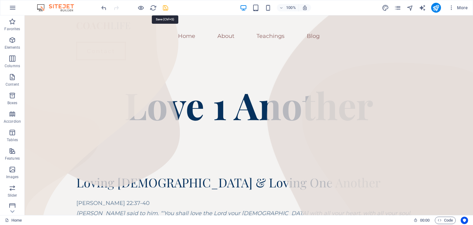
click at [168, 9] on icon "save" at bounding box center [165, 7] width 7 height 7
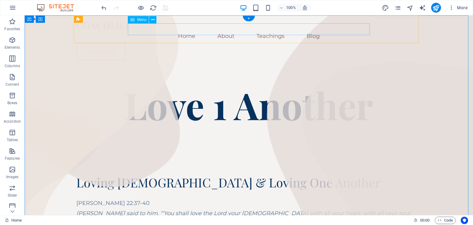
click at [225, 30] on nav "Home About Teachings Blog" at bounding box center [248, 36] width 345 height 12
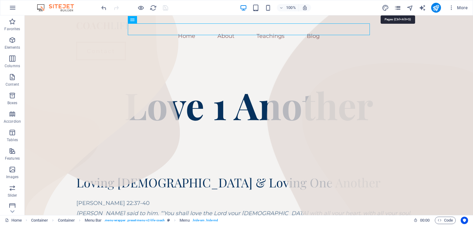
click at [396, 5] on icon "pages" at bounding box center [397, 7] width 7 height 7
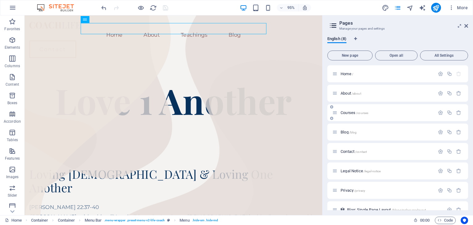
click at [349, 113] on span "Courses /courses" at bounding box center [354, 112] width 28 height 5
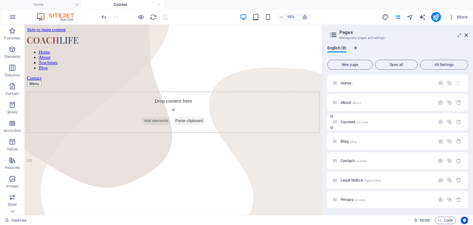
click at [352, 122] on span "Courses /courses" at bounding box center [354, 121] width 28 height 5
click at [345, 100] on div "About /about" at bounding box center [383, 102] width 102 height 7
click at [346, 104] on div "About /about" at bounding box center [383, 102] width 102 height 7
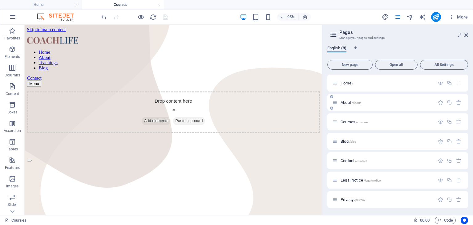
click at [346, 102] on span "About /about" at bounding box center [350, 102] width 21 height 5
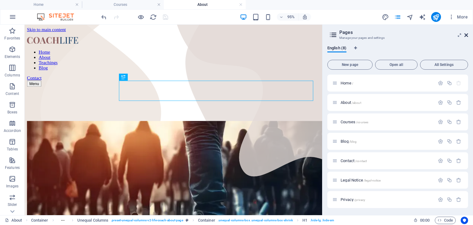
click at [466, 36] on icon at bounding box center [466, 35] width 4 height 5
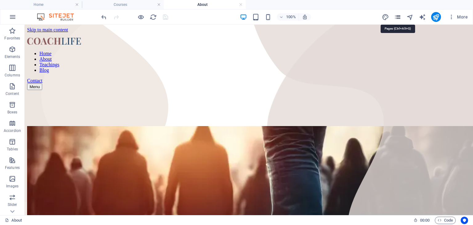
click at [399, 17] on icon "pages" at bounding box center [397, 17] width 7 height 7
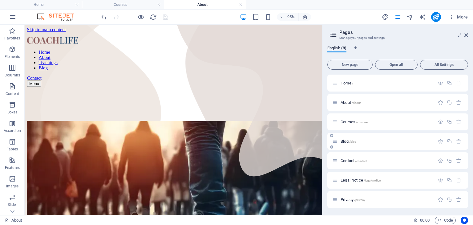
click at [352, 143] on span "/blog" at bounding box center [353, 141] width 8 height 3
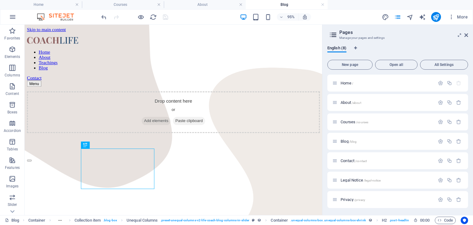
click at [468, 34] on aside "Pages Manage your pages and settings English (8) New page Open all All Settings…" at bounding box center [397, 120] width 151 height 190
click at [466, 34] on icon at bounding box center [466, 35] width 4 height 5
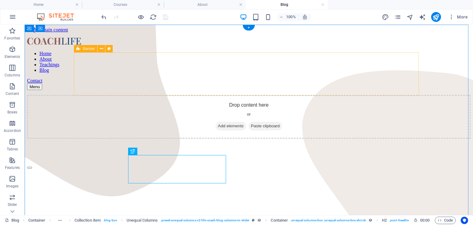
click at [231, 122] on span "Add elements" at bounding box center [230, 126] width 30 height 9
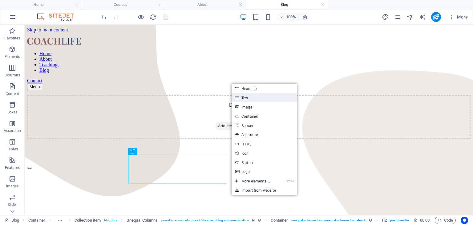
click at [244, 95] on link "Text" at bounding box center [263, 97] width 65 height 9
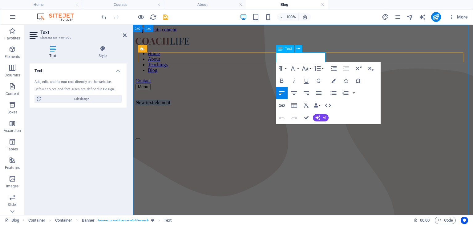
click at [324, 100] on p "New text element" at bounding box center [302, 103] width 335 height 6
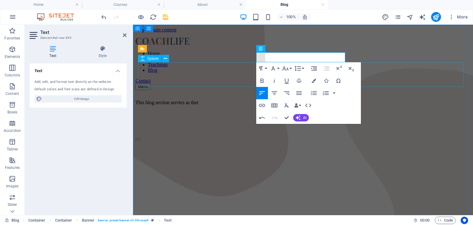
click at [393, 110] on div at bounding box center [302, 122] width 335 height 25
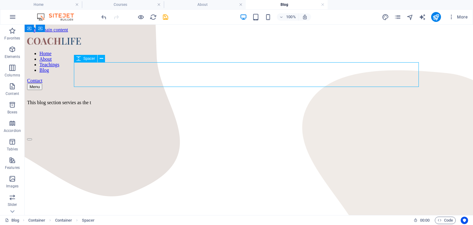
click at [333, 110] on div at bounding box center [248, 122] width 443 height 25
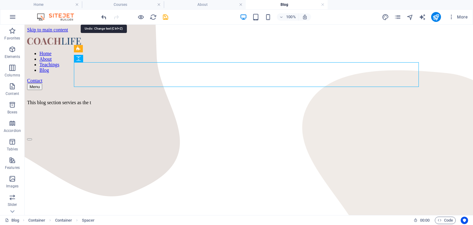
click at [106, 16] on icon "undo" at bounding box center [103, 17] width 7 height 7
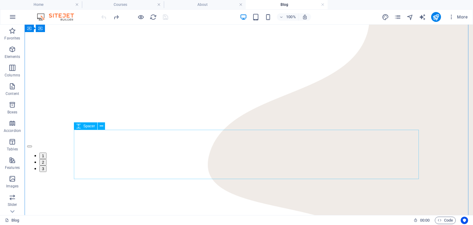
scroll to position [62, 0]
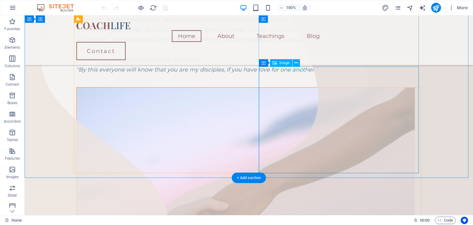
scroll to position [123, 0]
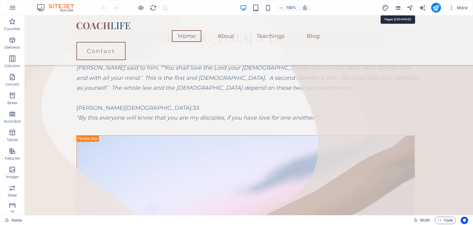
click at [400, 8] on icon "pages" at bounding box center [397, 7] width 7 height 7
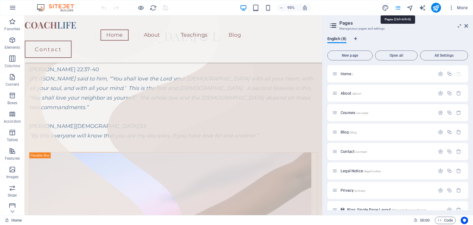
scroll to position [116, 0]
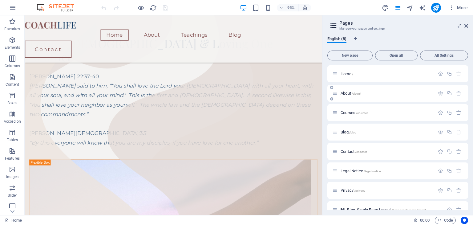
click at [344, 93] on span "About /about" at bounding box center [350, 93] width 21 height 5
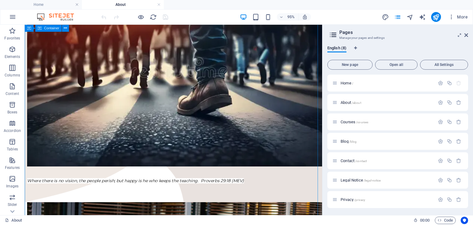
scroll to position [185, 0]
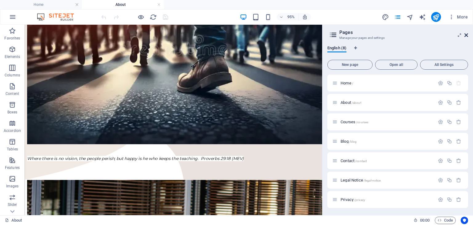
click at [467, 37] on header "Pages Manage your pages and settings" at bounding box center [397, 33] width 139 height 16
click at [468, 35] on aside "Pages Manage your pages and settings English (8) New page Open all All Settings…" at bounding box center [397, 120] width 151 height 190
click at [466, 33] on icon at bounding box center [466, 35] width 4 height 5
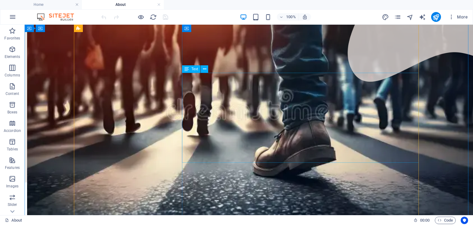
scroll to position [163, 0]
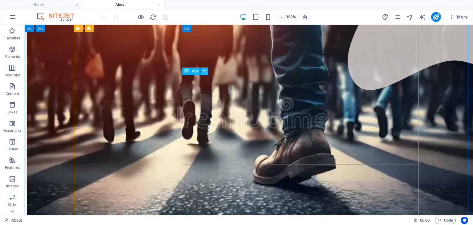
click at [206, 73] on icon at bounding box center [204, 71] width 3 height 6
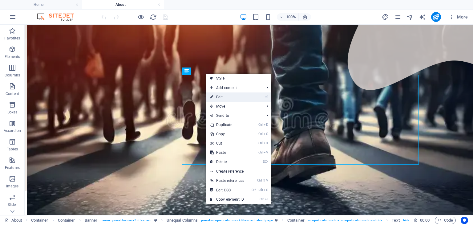
click at [230, 98] on link "⏎ Edit" at bounding box center [227, 96] width 42 height 9
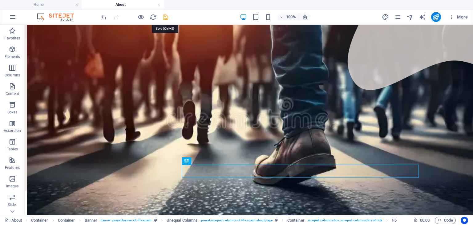
click at [164, 14] on icon "save" at bounding box center [165, 17] width 7 height 7
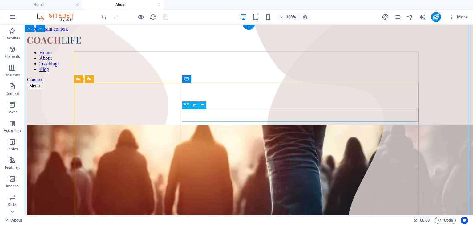
scroll to position [0, 0]
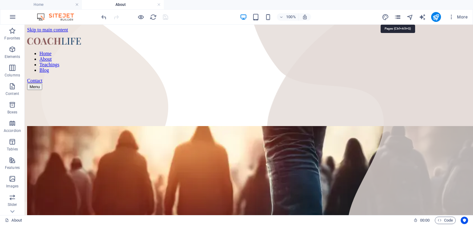
click at [396, 16] on icon "pages" at bounding box center [397, 17] width 7 height 7
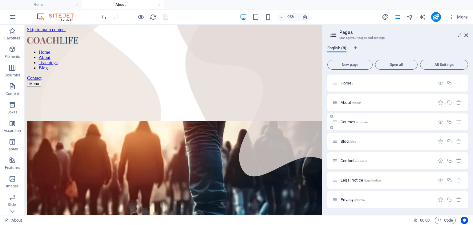
click at [352, 123] on span "Courses /courses" at bounding box center [354, 121] width 28 height 5
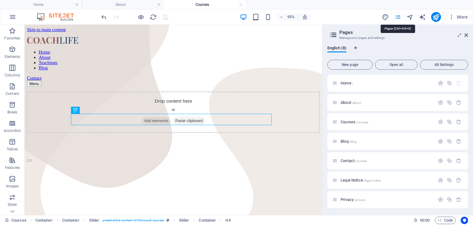
scroll to position [146, 0]
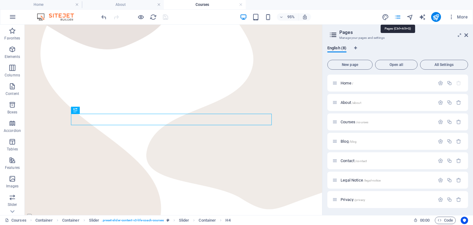
click at [398, 15] on icon "pages" at bounding box center [397, 17] width 7 height 7
click at [351, 142] on span "/blog" at bounding box center [353, 141] width 8 height 3
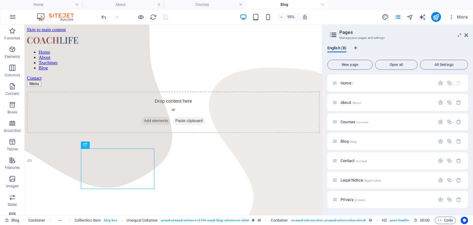
scroll to position [0, 0]
click at [467, 36] on icon at bounding box center [466, 35] width 4 height 5
